Goal: Transaction & Acquisition: Purchase product/service

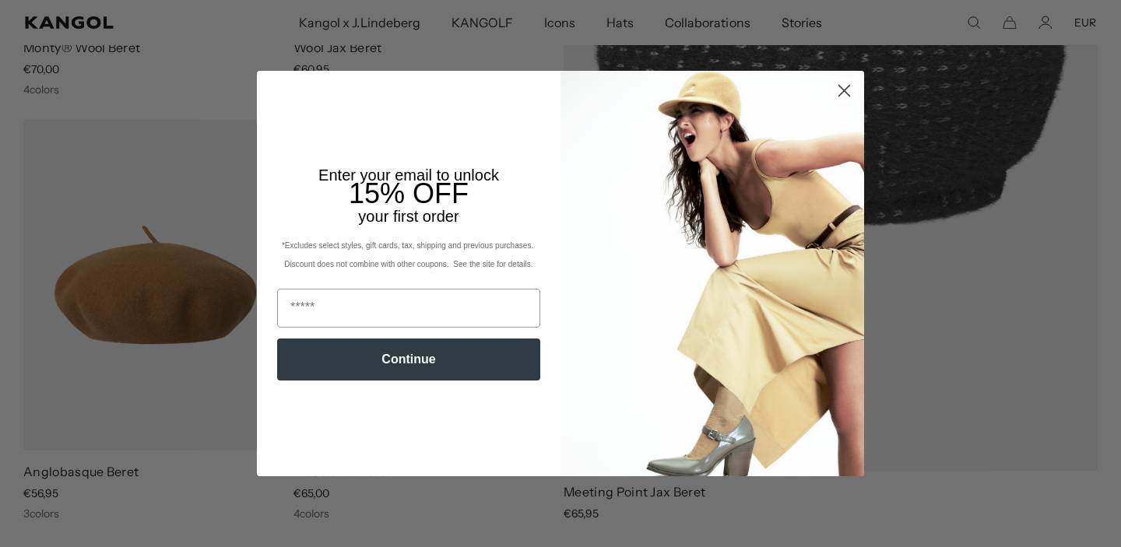
click at [842, 88] on icon "Close dialog" at bounding box center [844, 91] width 11 height 11
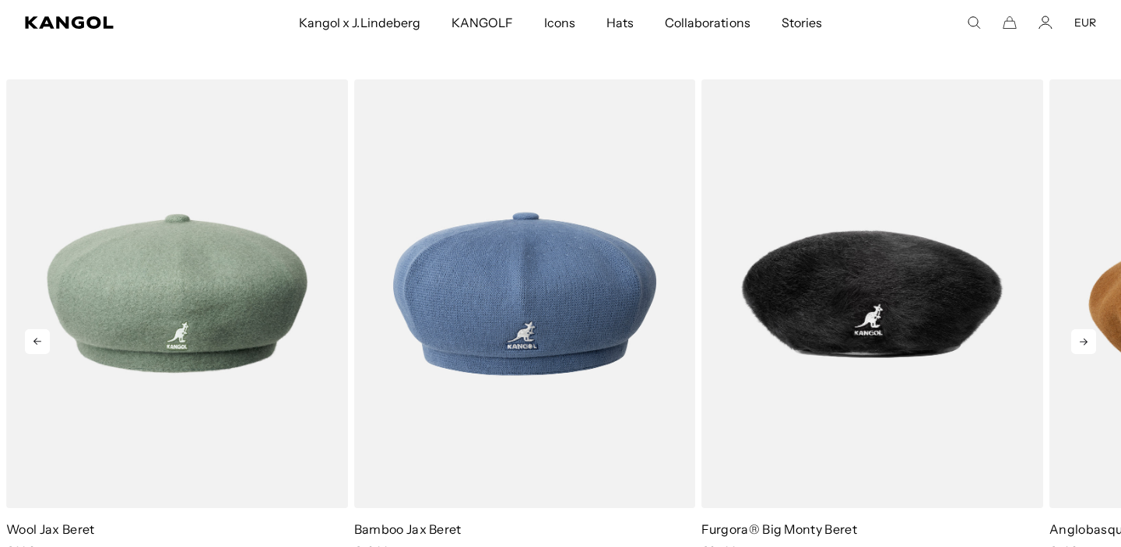
scroll to position [0, 321]
click at [1078, 336] on icon at bounding box center [1083, 341] width 25 height 25
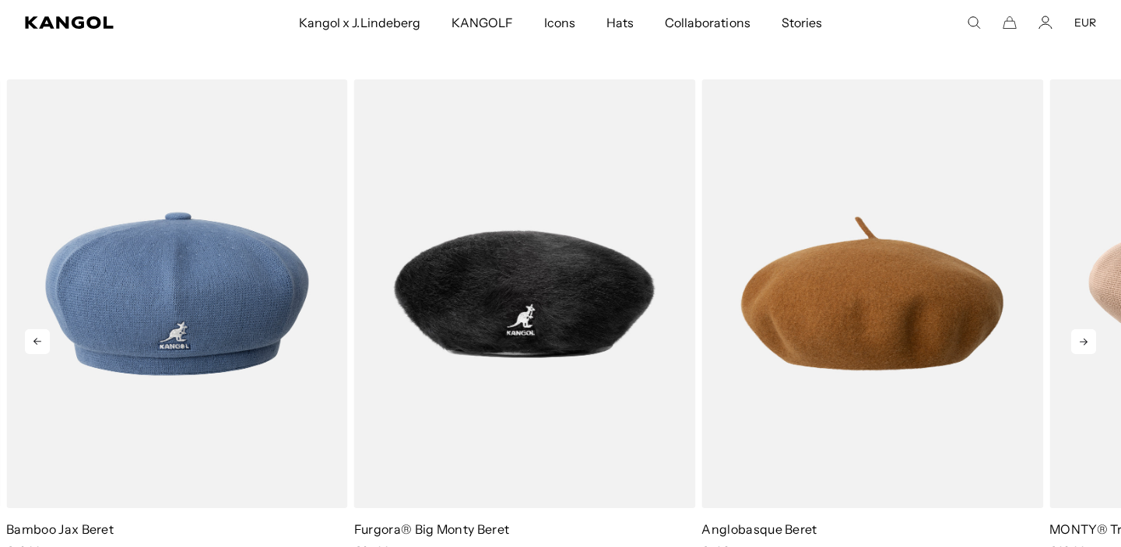
click at [1078, 336] on icon at bounding box center [1083, 341] width 25 height 25
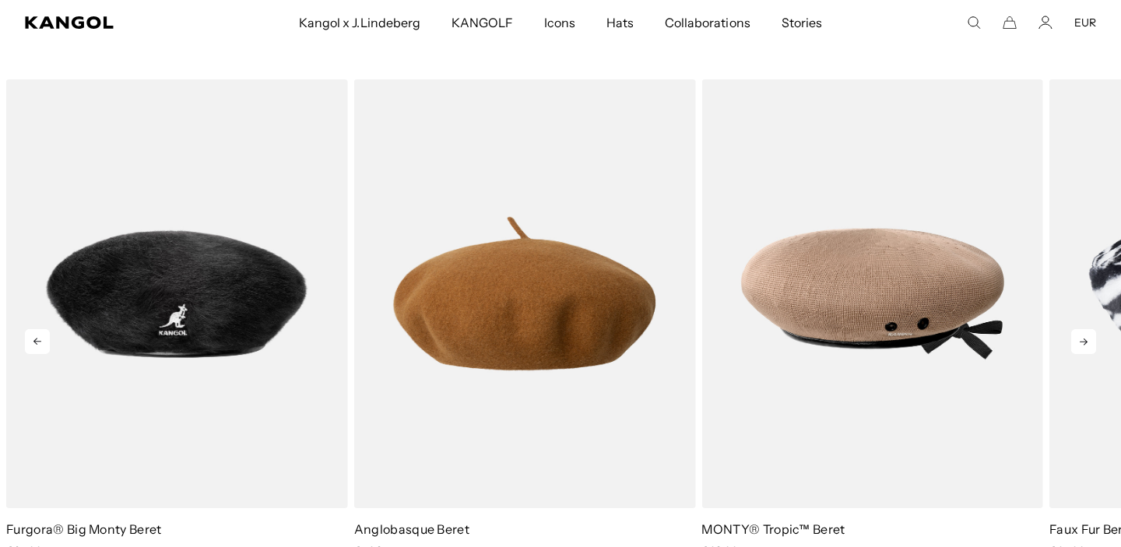
scroll to position [0, 0]
click at [1092, 335] on icon at bounding box center [1083, 341] width 25 height 25
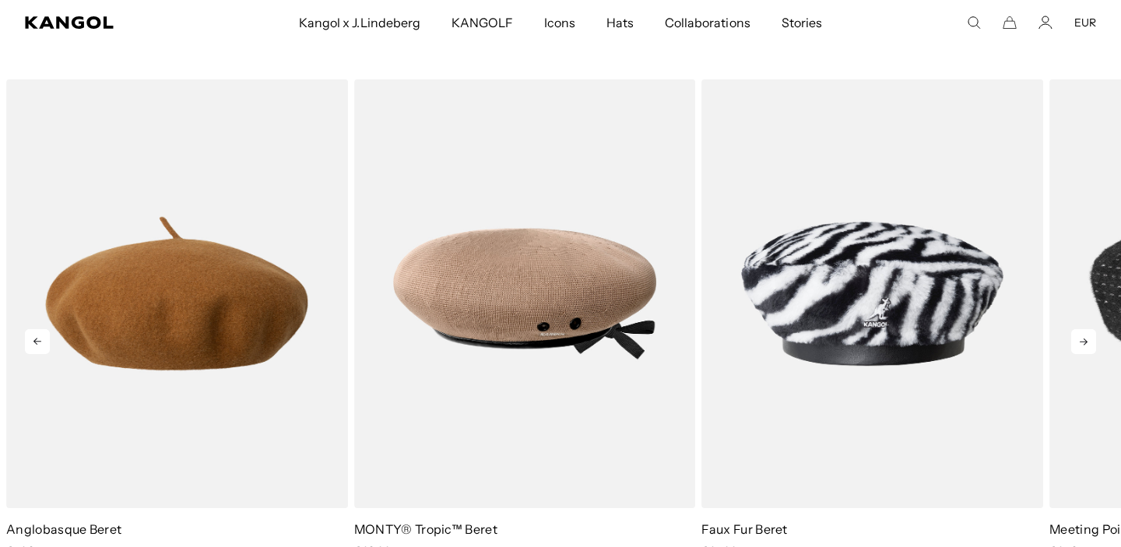
click at [1089, 335] on icon at bounding box center [1083, 341] width 25 height 25
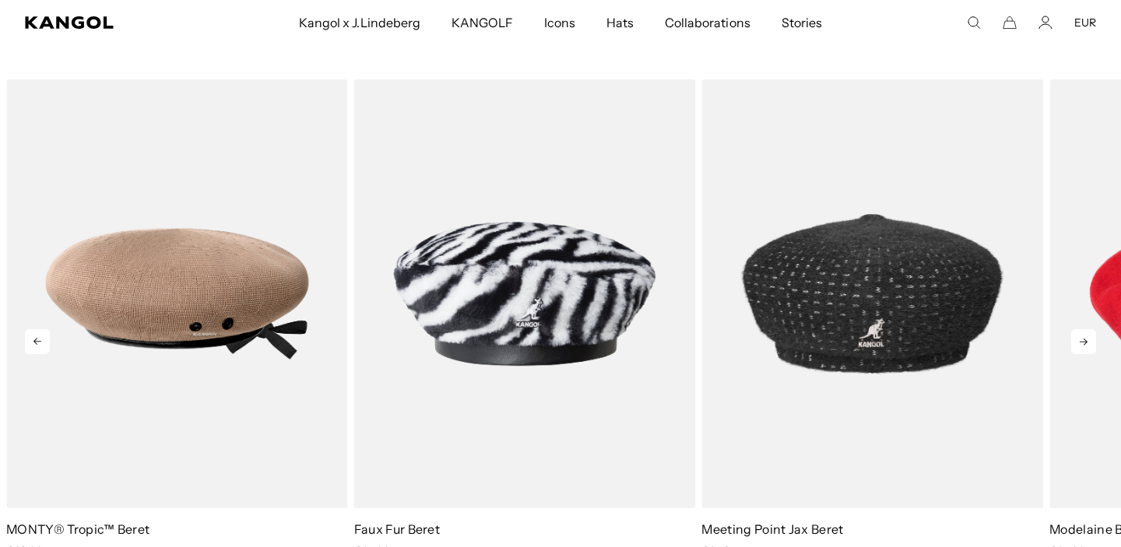
click at [1089, 335] on icon at bounding box center [1083, 341] width 25 height 25
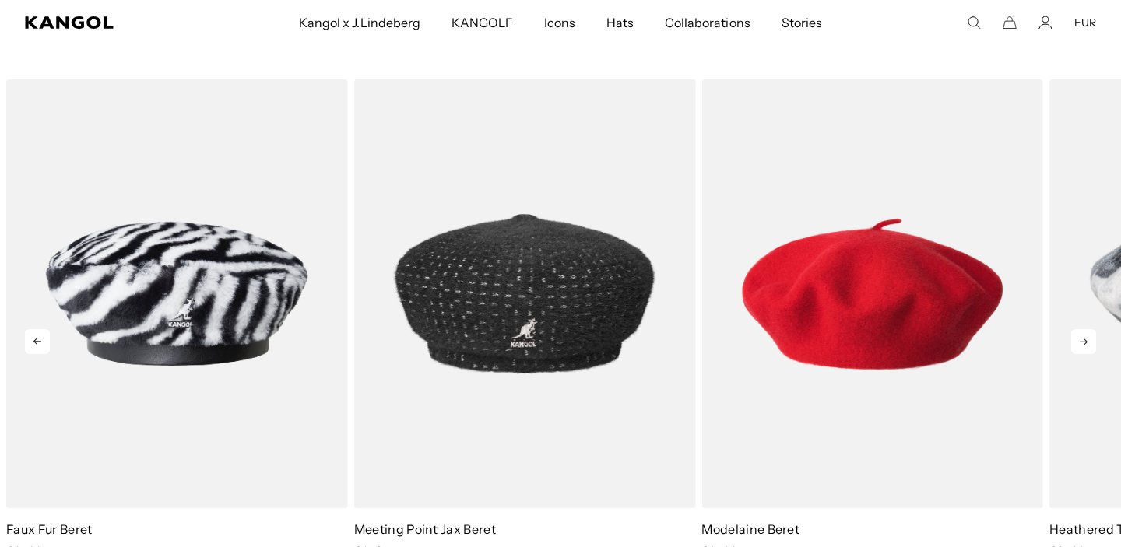
click at [1089, 335] on icon at bounding box center [1083, 341] width 25 height 25
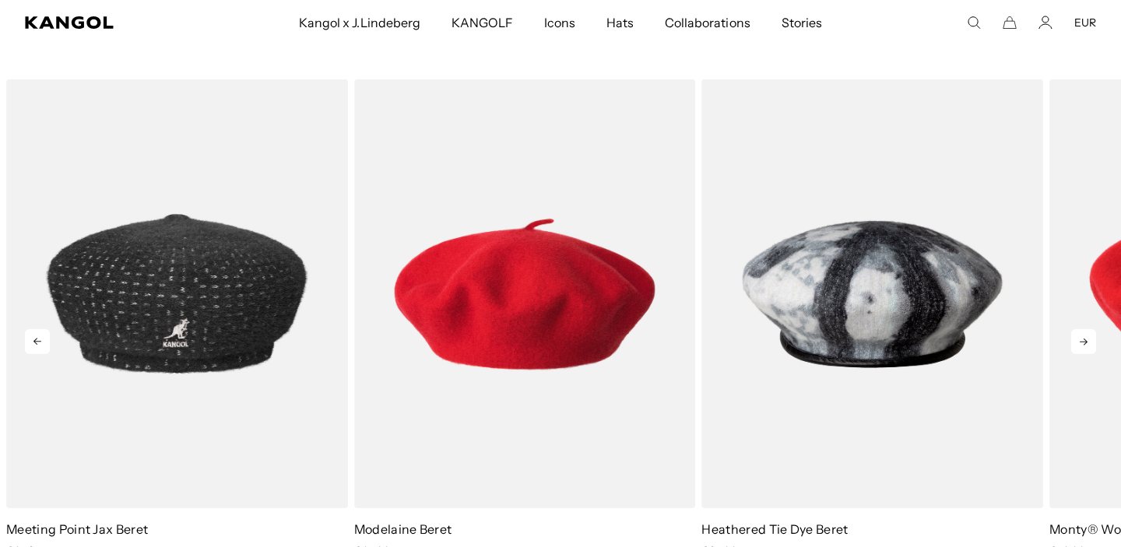
click at [1089, 335] on icon at bounding box center [1083, 341] width 25 height 25
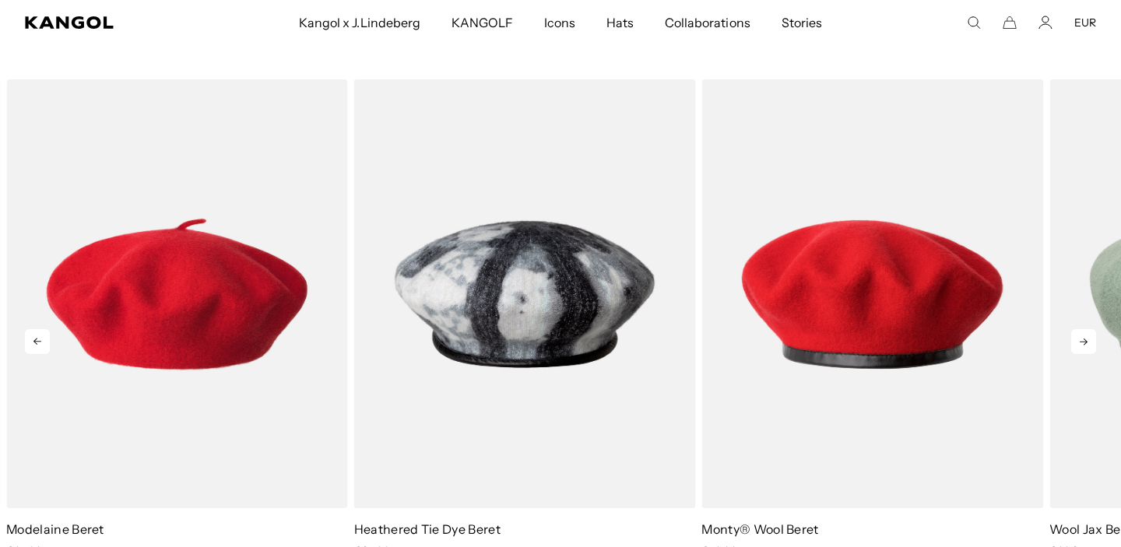
click at [1089, 335] on icon at bounding box center [1083, 341] width 25 height 25
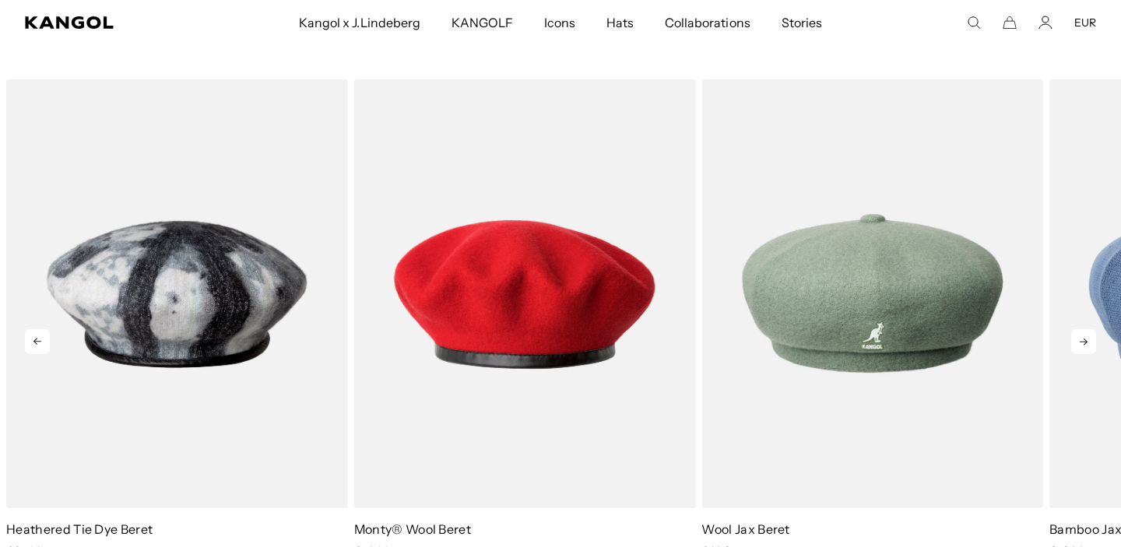
scroll to position [0, 321]
click at [1089, 335] on icon at bounding box center [1083, 341] width 25 height 25
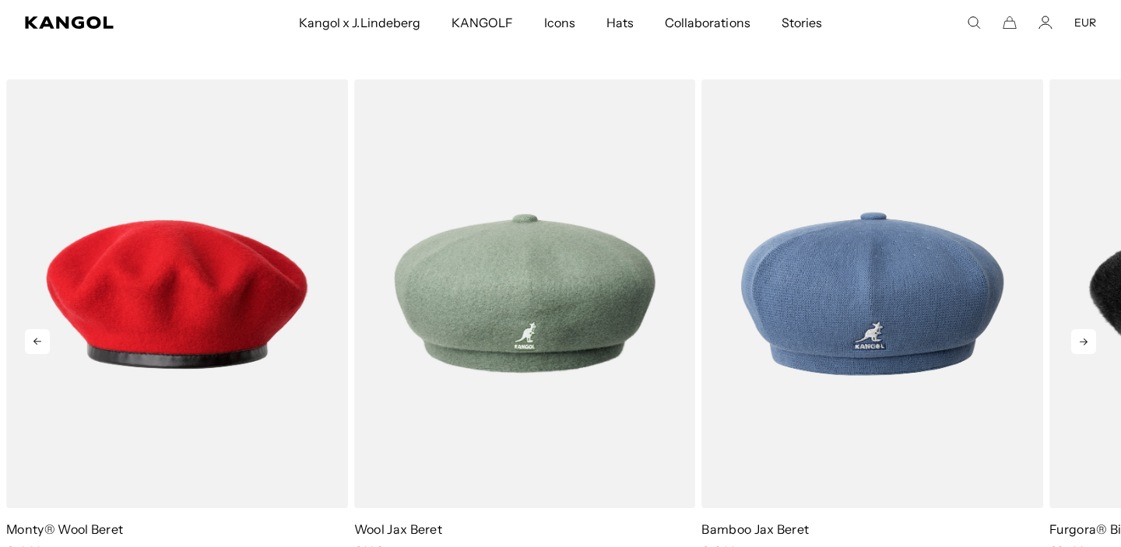
click at [1089, 335] on icon at bounding box center [1083, 341] width 25 height 25
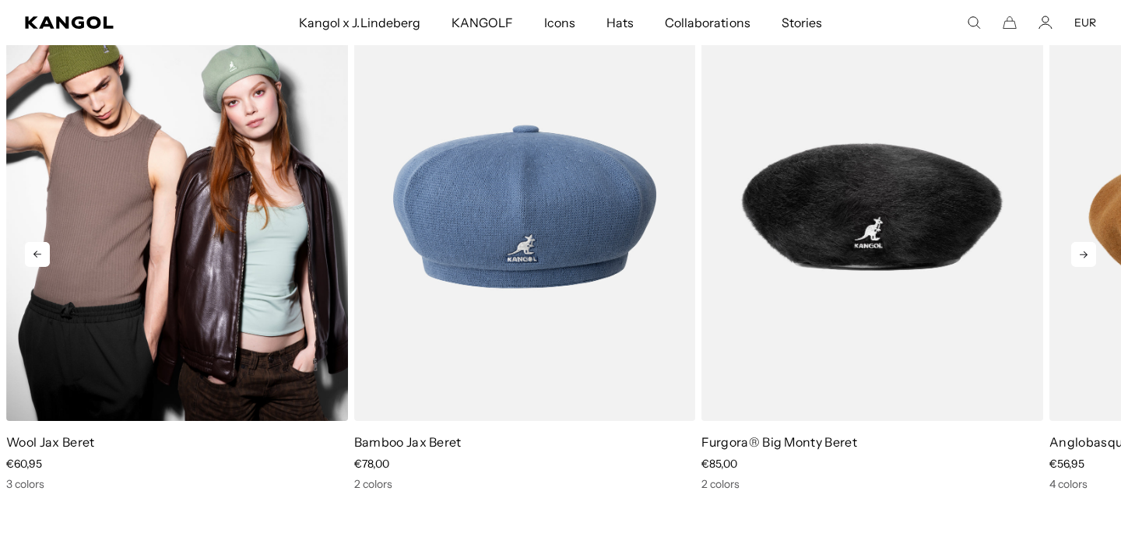
scroll to position [0, 0]
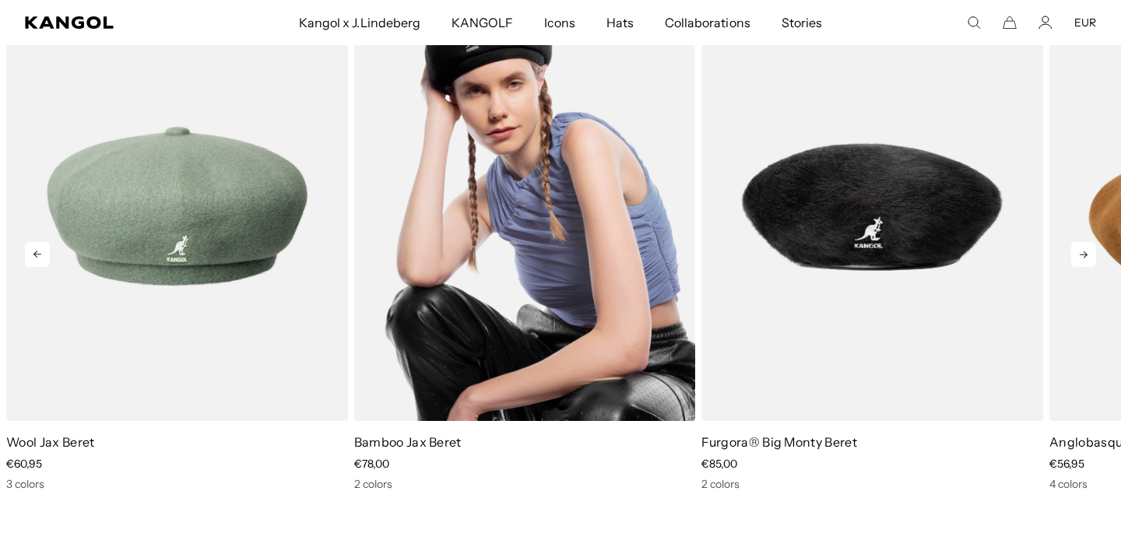
click at [456, 289] on img "2 of 10" at bounding box center [525, 206] width 342 height 429
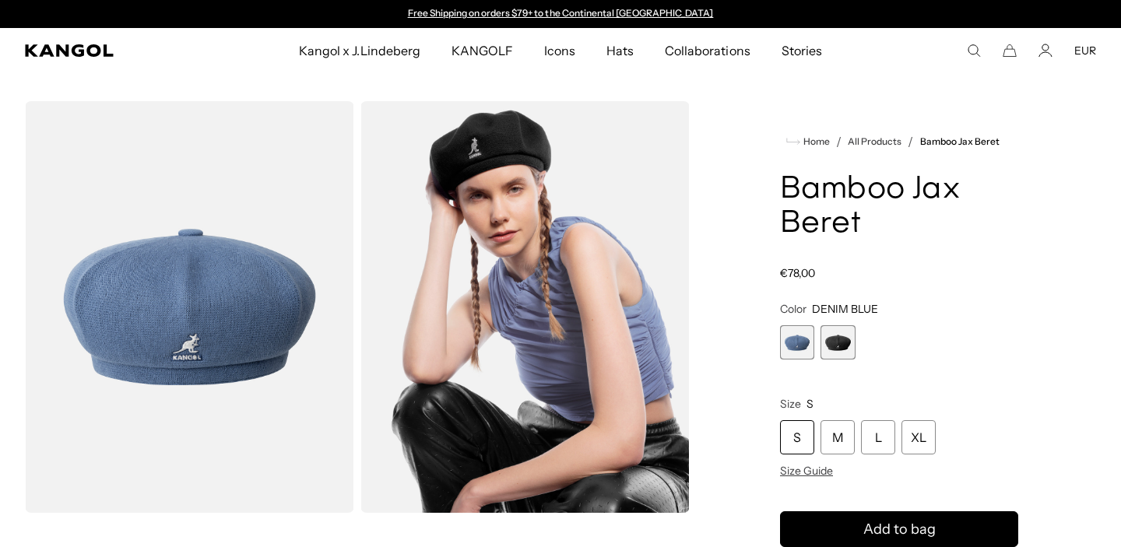
click at [831, 339] on span "2 of 2" at bounding box center [838, 342] width 34 height 34
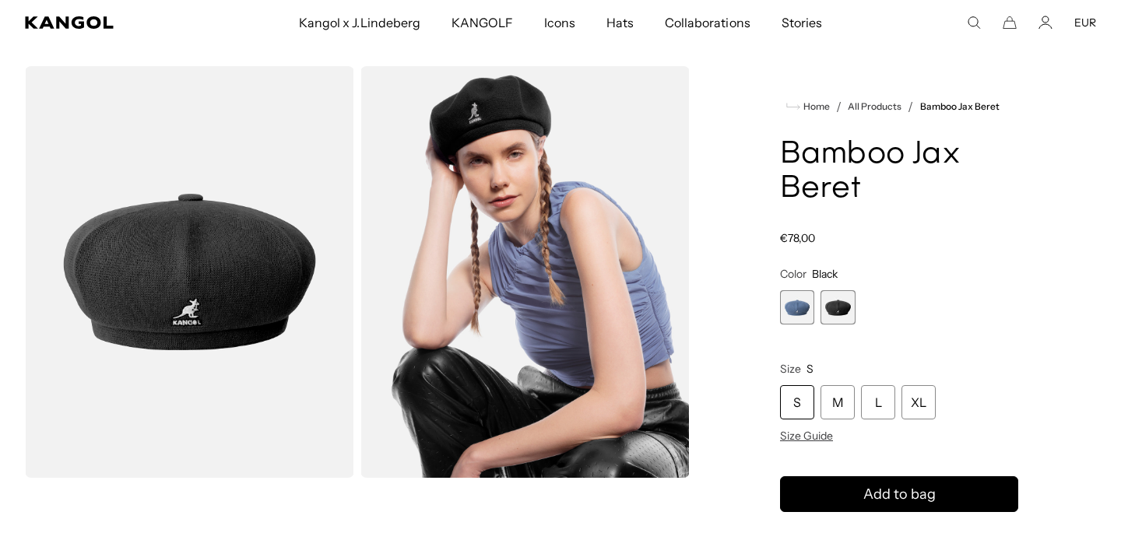
click at [796, 309] on span "1 of 2" at bounding box center [797, 307] width 34 height 34
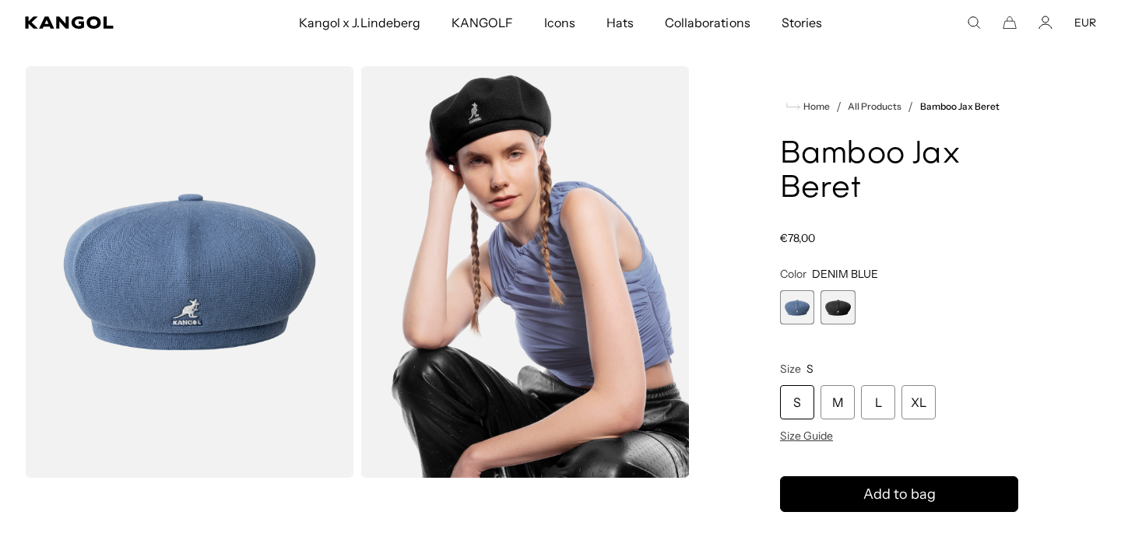
click at [828, 310] on span "2 of 2" at bounding box center [838, 307] width 34 height 34
